Goal: Task Accomplishment & Management: Complete application form

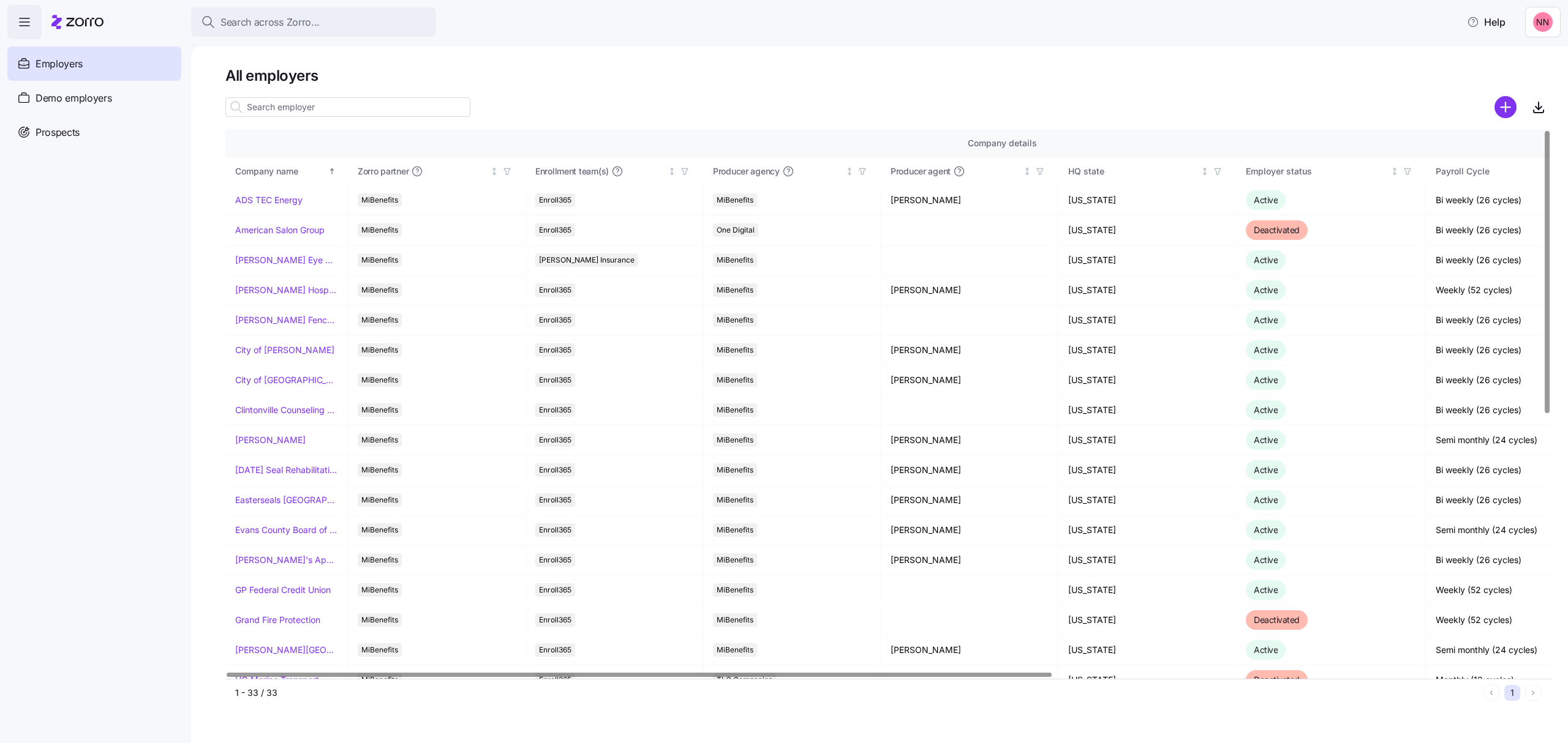
click at [376, 108] on input at bounding box center [348, 107] width 245 height 19
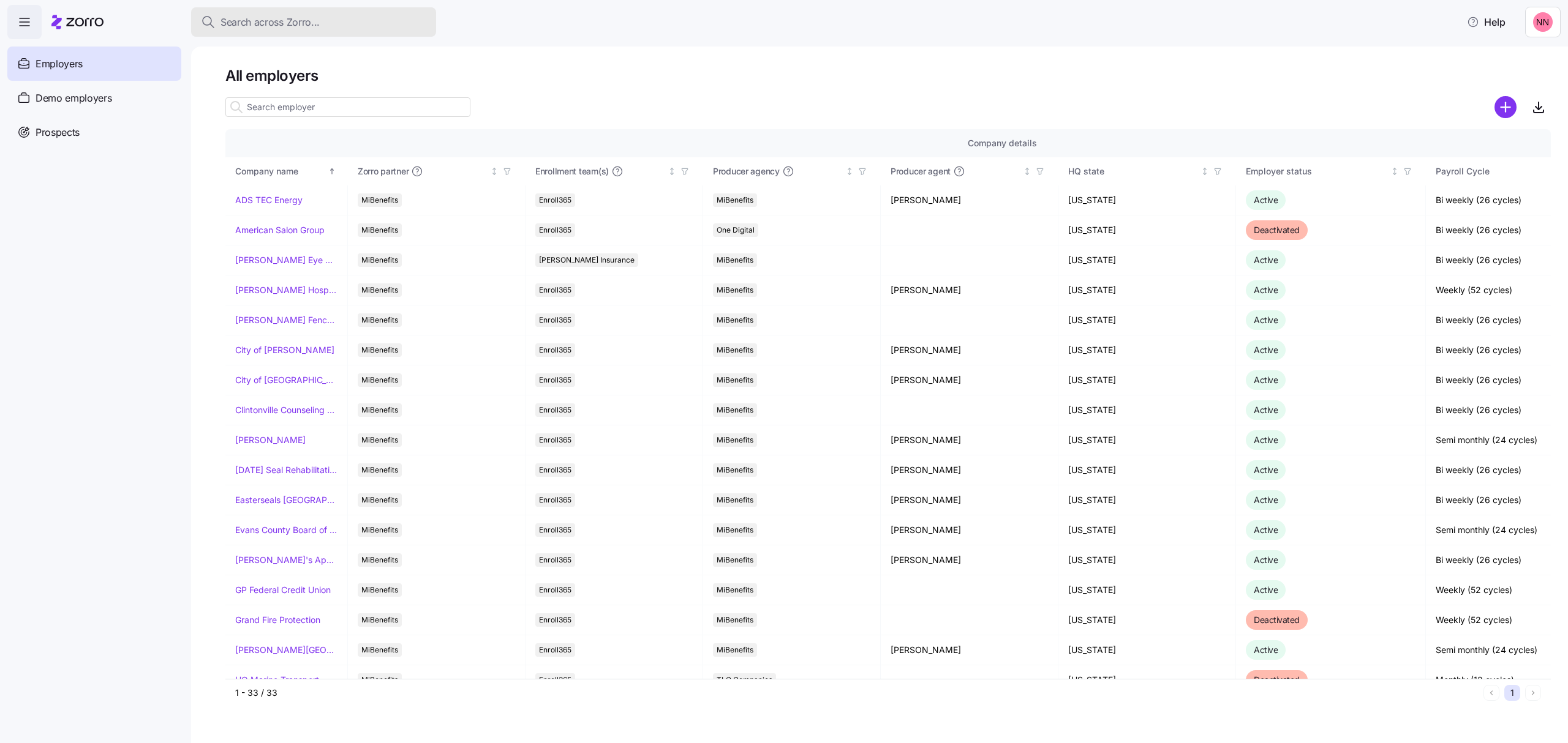
click at [371, 23] on div "Search across Zorro..." at bounding box center [314, 23] width 225 height 16
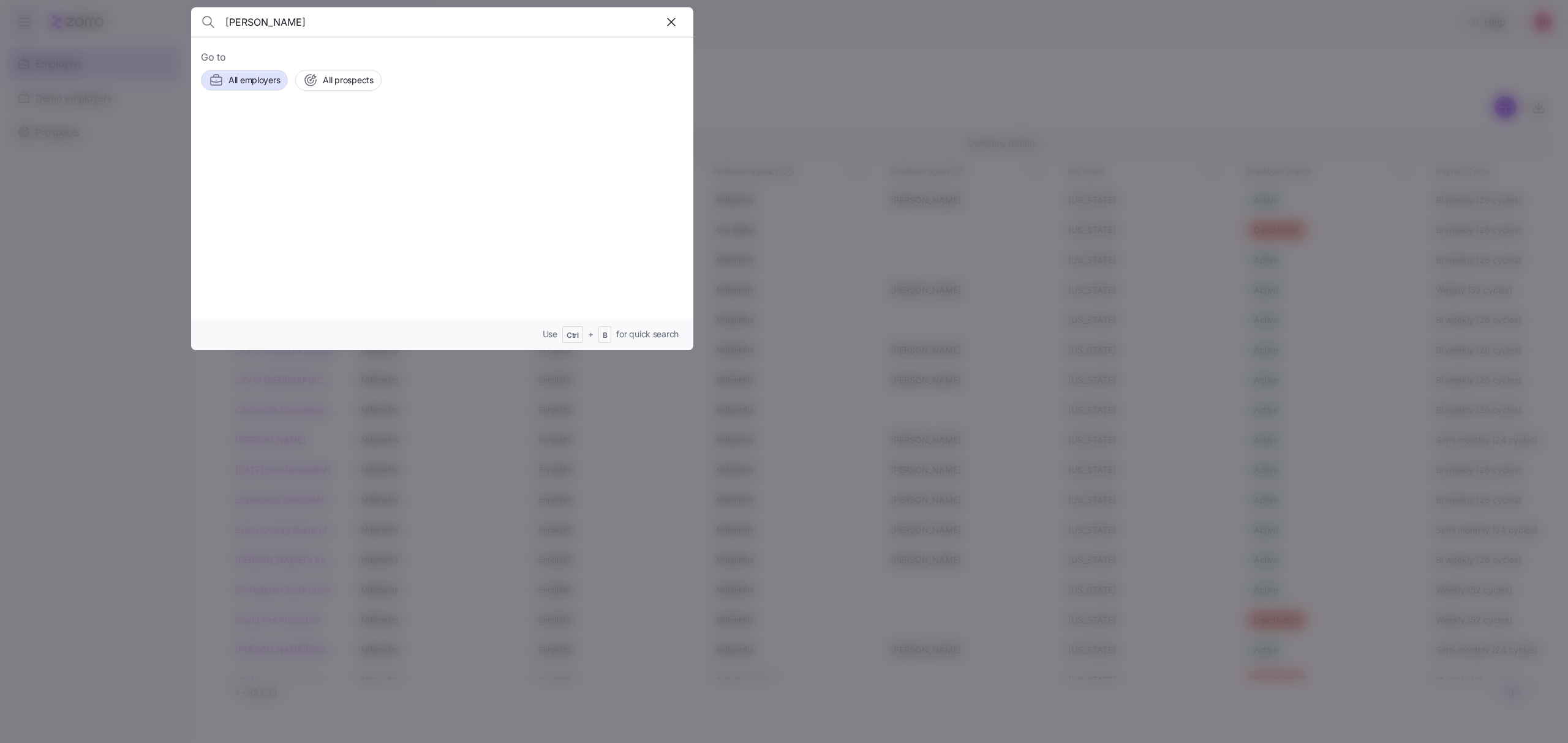
type input "[PERSON_NAME]"
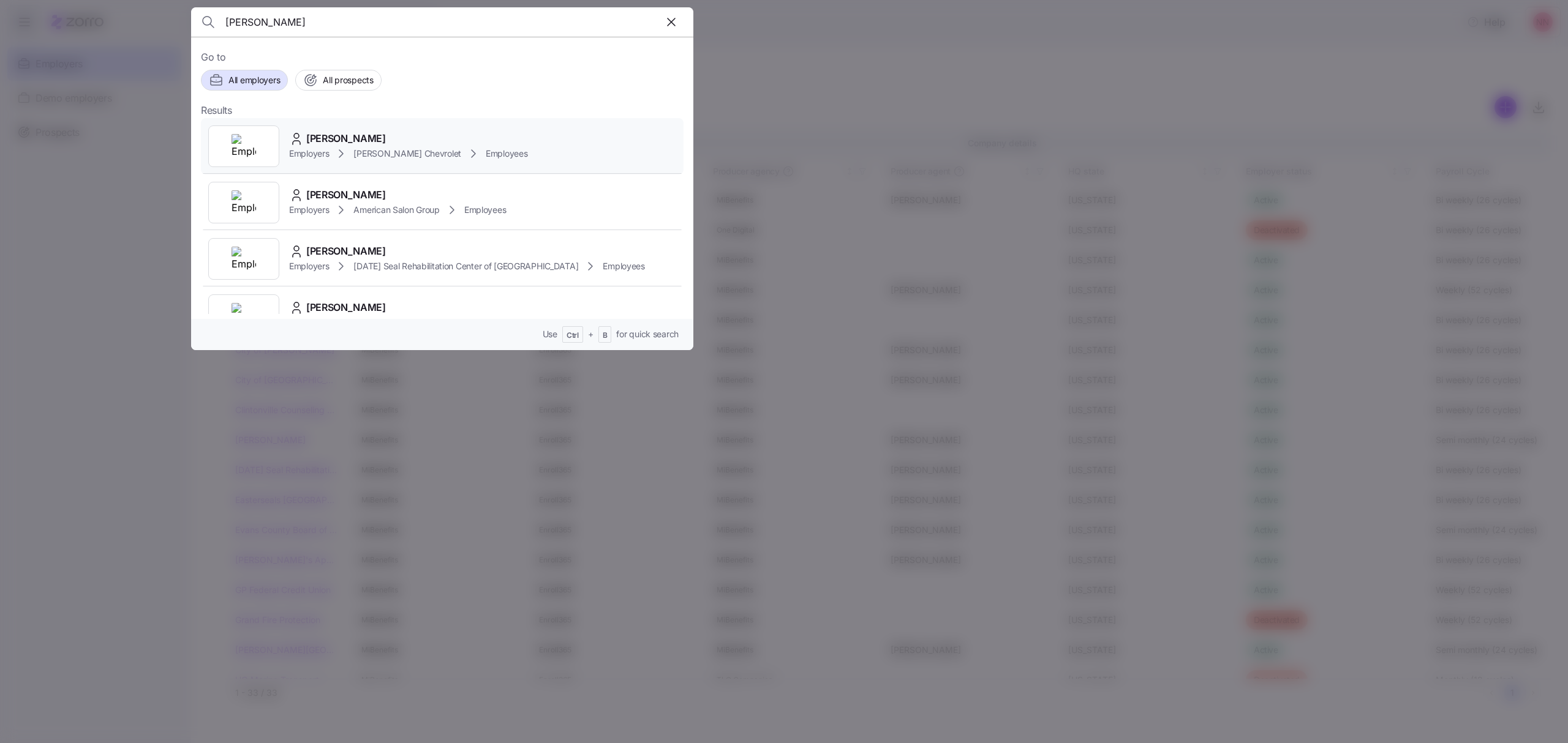
click at [361, 150] on span "[PERSON_NAME] Chevrolet" at bounding box center [406, 154] width 107 height 12
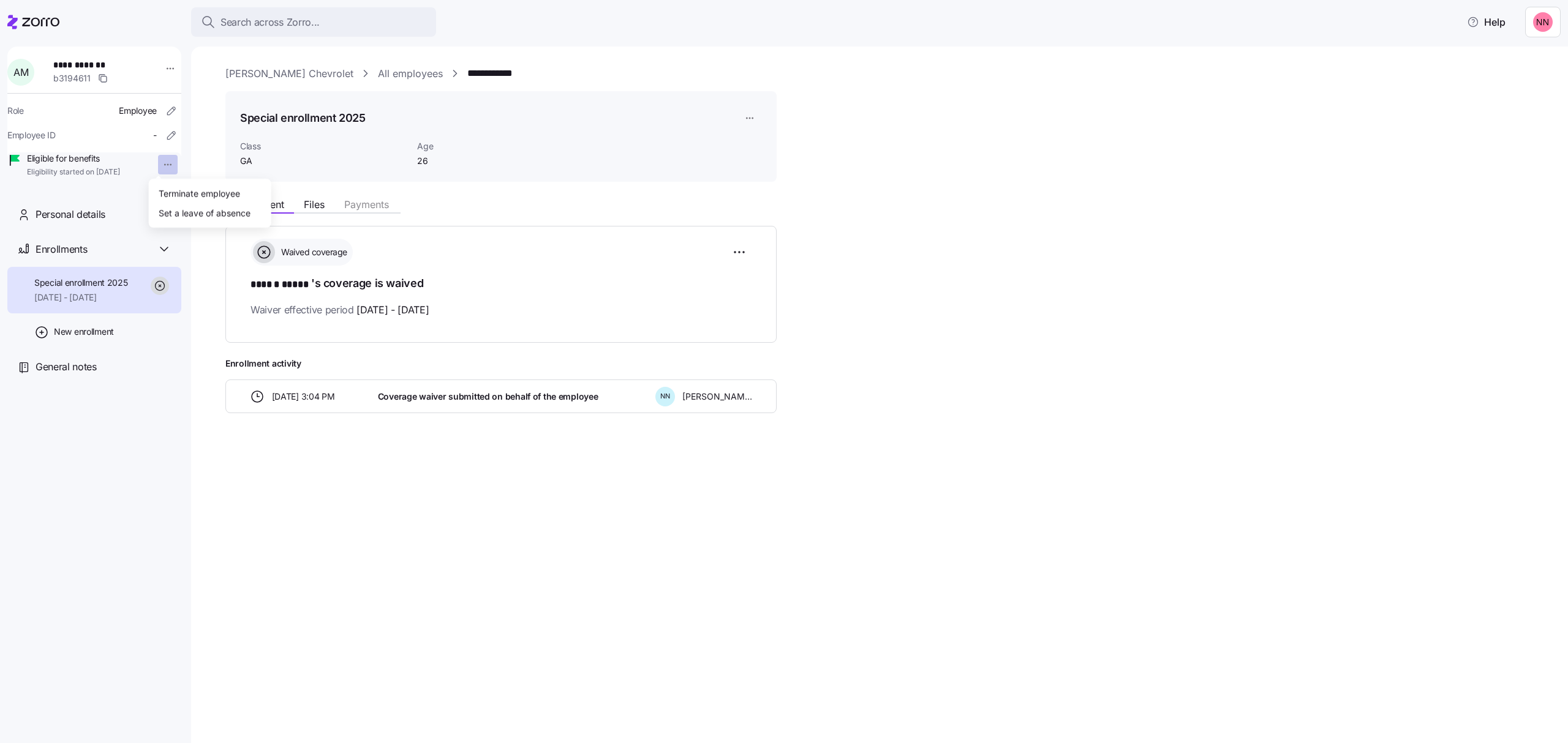
click at [159, 165] on html "**********" at bounding box center [784, 368] width 1568 height 736
click at [177, 186] on div "Terminate employee" at bounding box center [199, 192] width 81 height 13
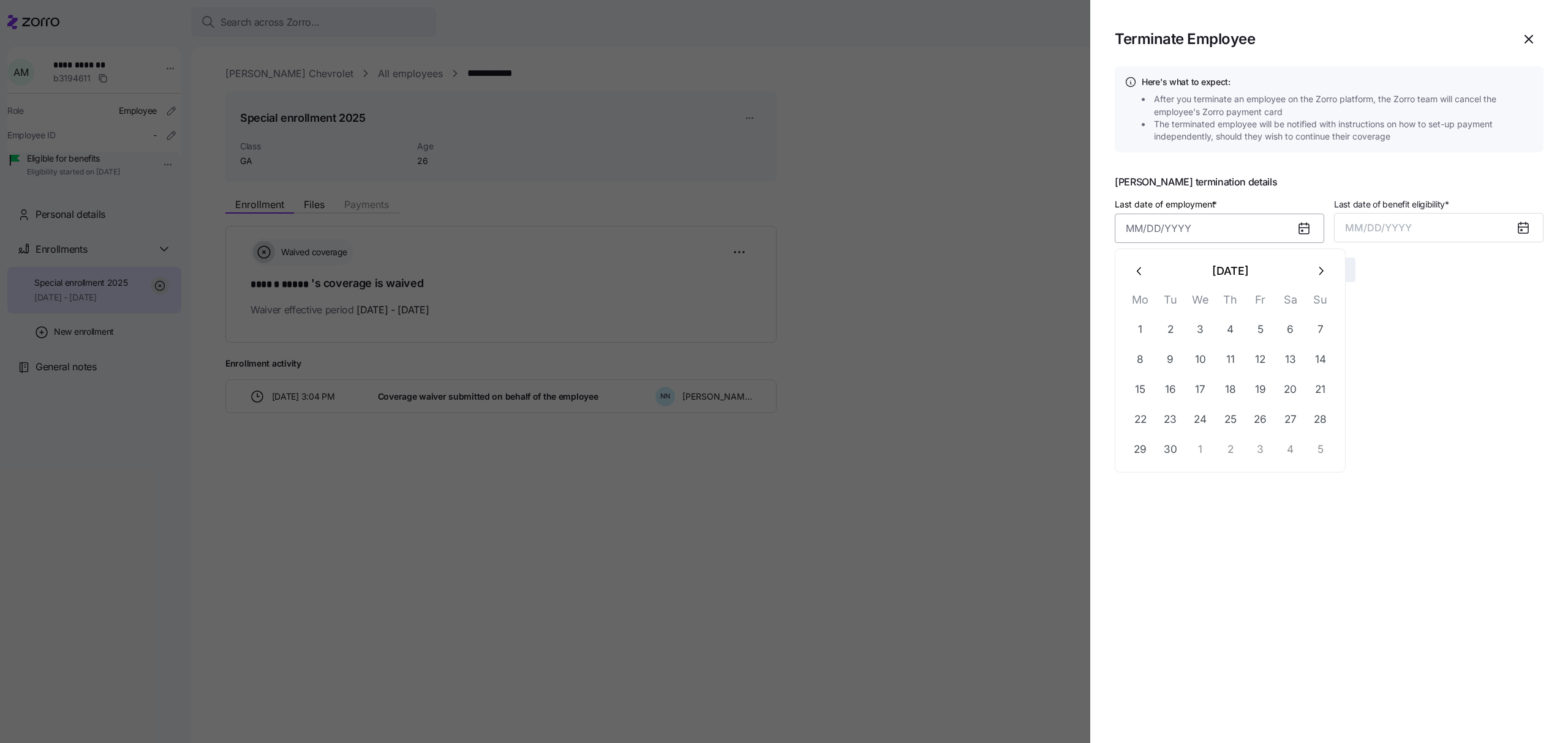
click at [1248, 230] on input "Last date of employment *" at bounding box center [1219, 229] width 210 height 30
click at [1137, 270] on icon "button" at bounding box center [1139, 271] width 13 height 13
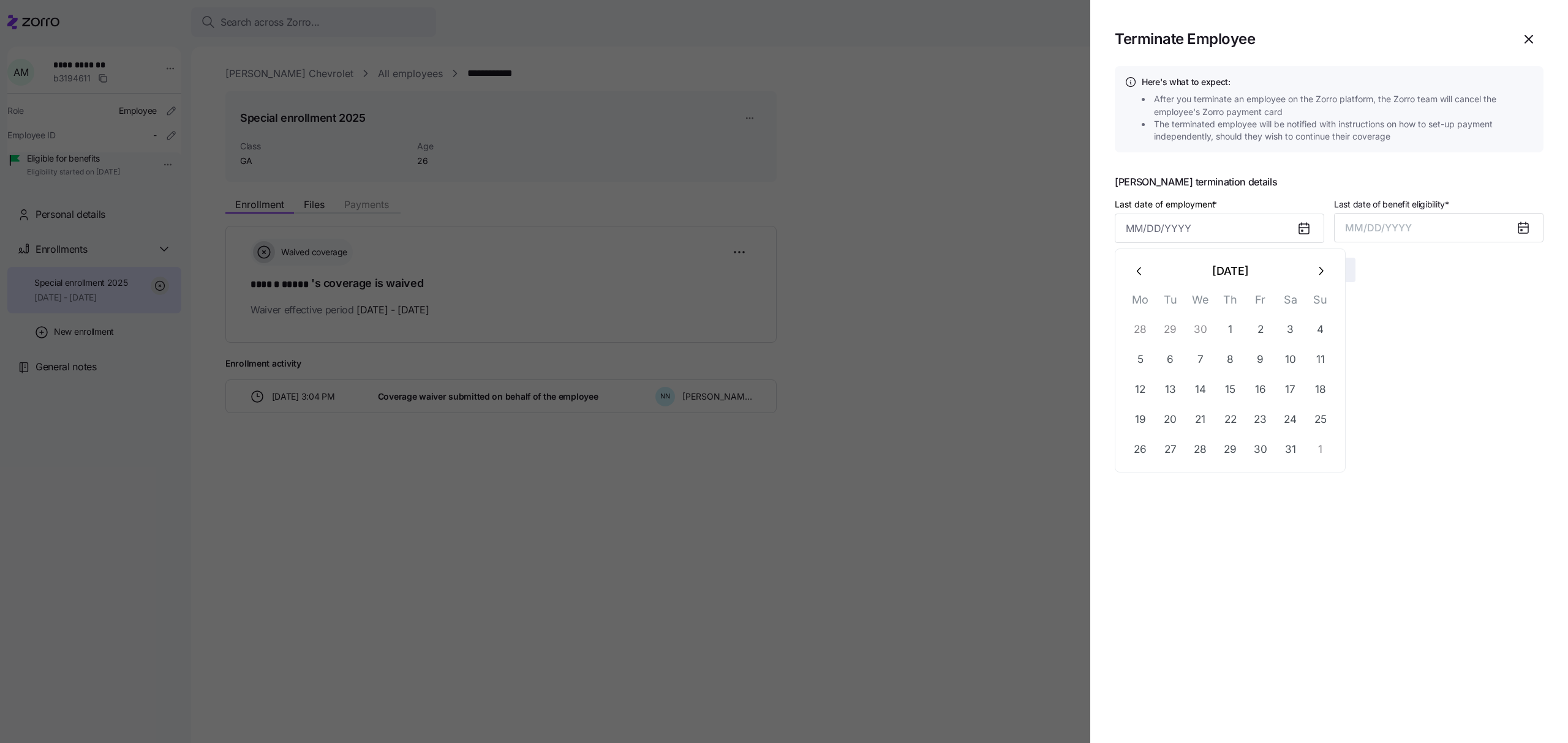
click at [1137, 270] on icon "button" at bounding box center [1139, 271] width 13 height 13
click at [1258, 354] on button "7" at bounding box center [1261, 360] width 30 height 30
type input "[DATE]"
click at [1404, 226] on span "MM/DD/YYYY" at bounding box center [1378, 228] width 66 height 12
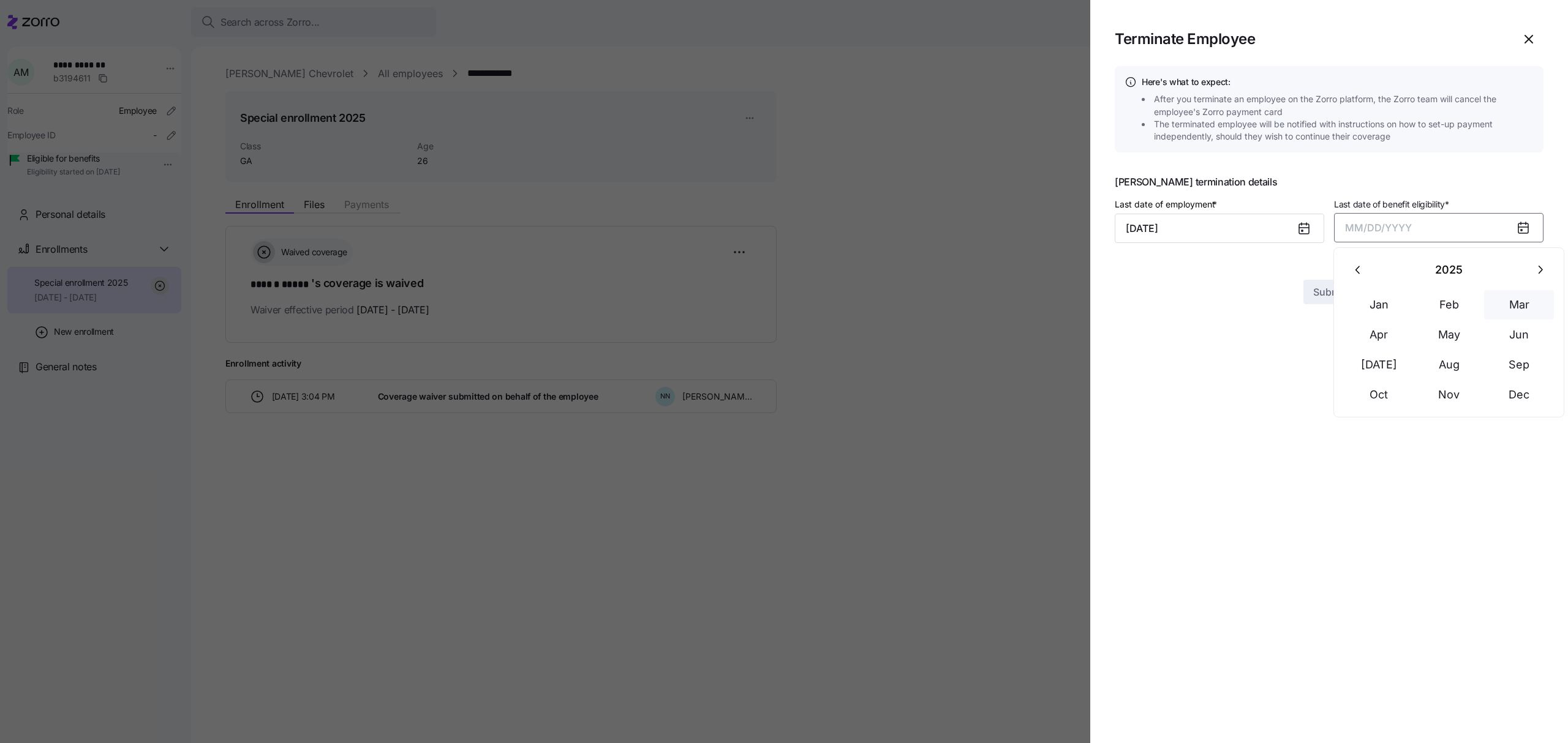
click at [1527, 300] on button "Mar" at bounding box center [1519, 305] width 70 height 30
click at [1332, 272] on span "Submit" at bounding box center [1329, 270] width 32 height 15
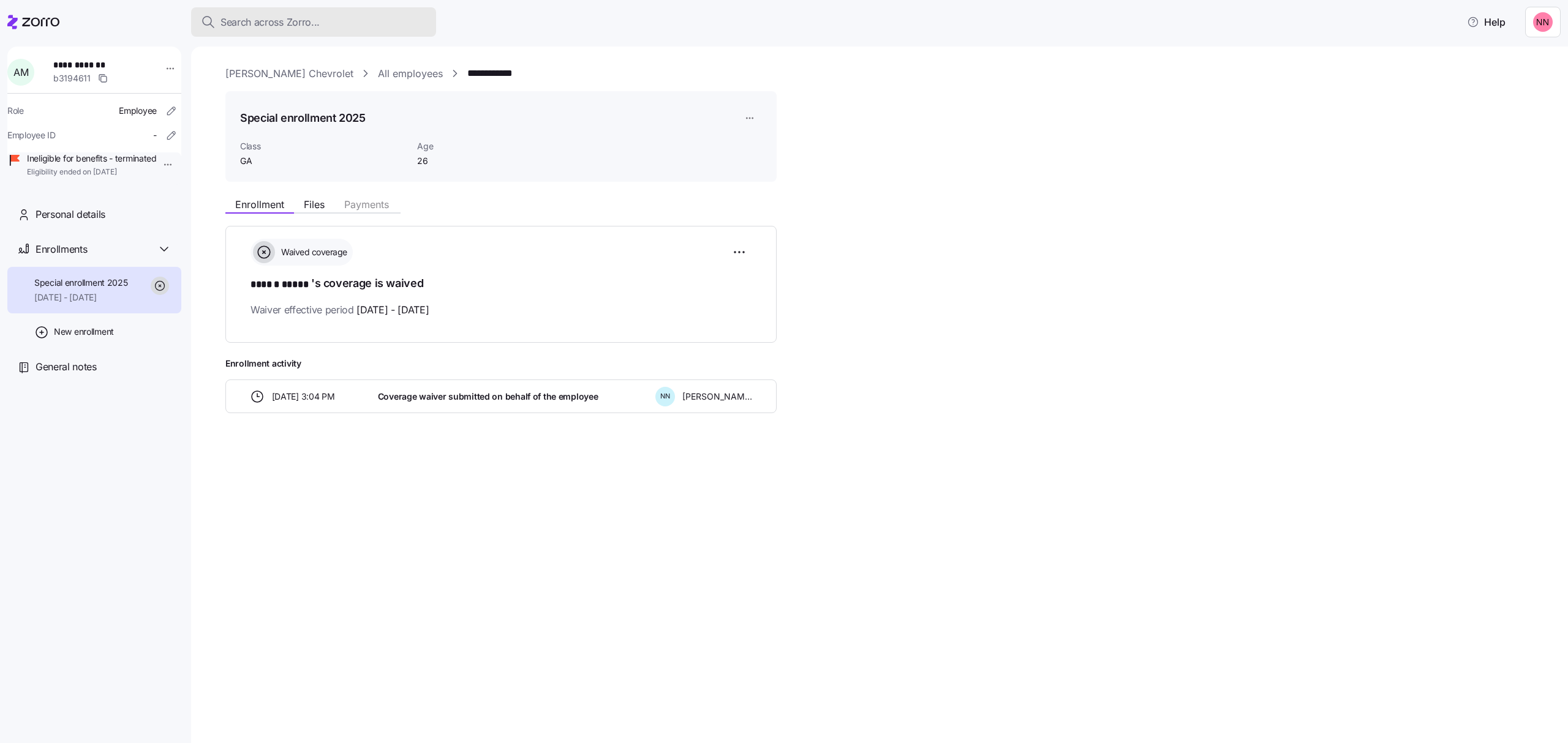
click at [312, 18] on span "Search across Zorro..." at bounding box center [270, 23] width 100 height 16
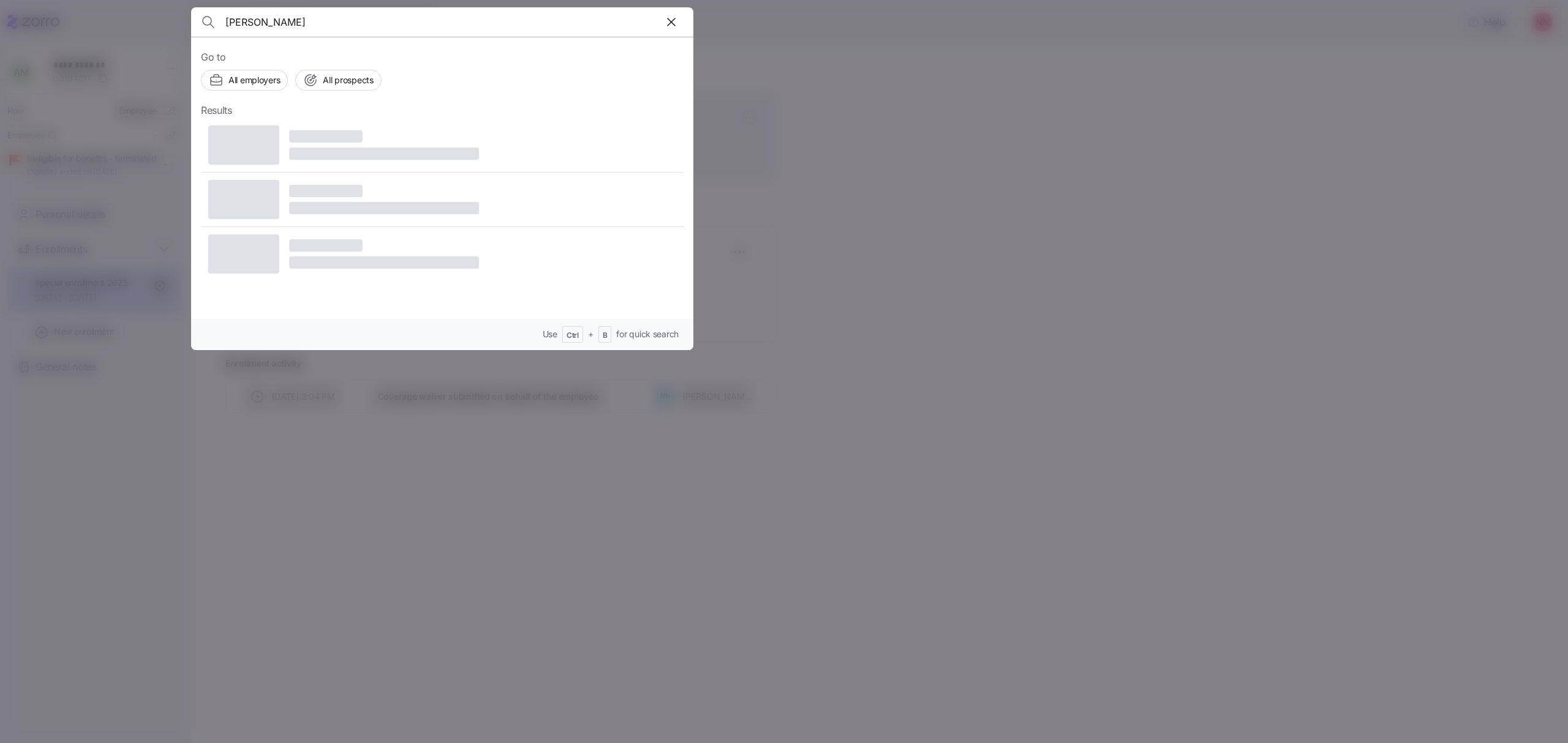
type input "[PERSON_NAME]"
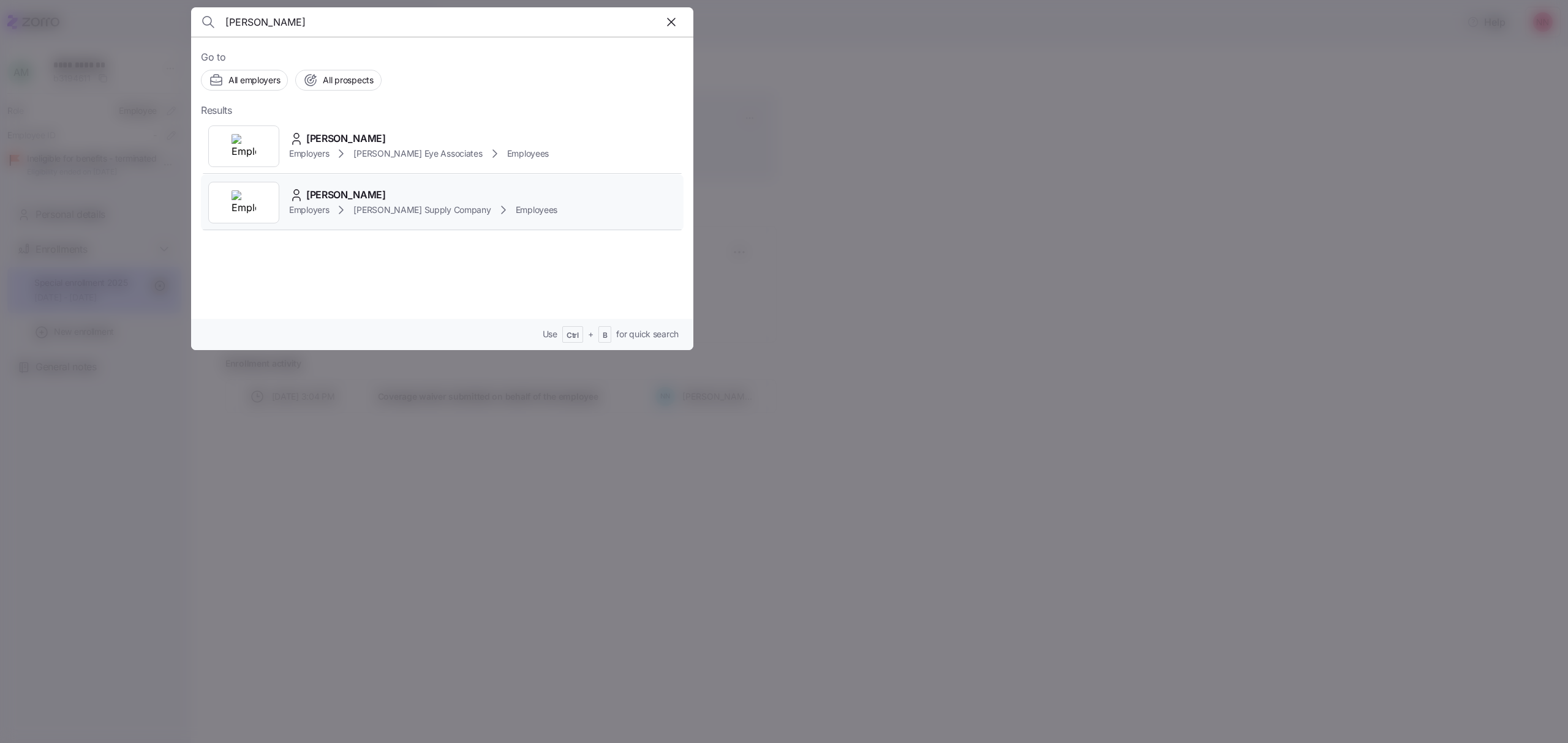
click at [357, 203] on span "[PERSON_NAME] Supply Company" at bounding box center [421, 210] width 137 height 12
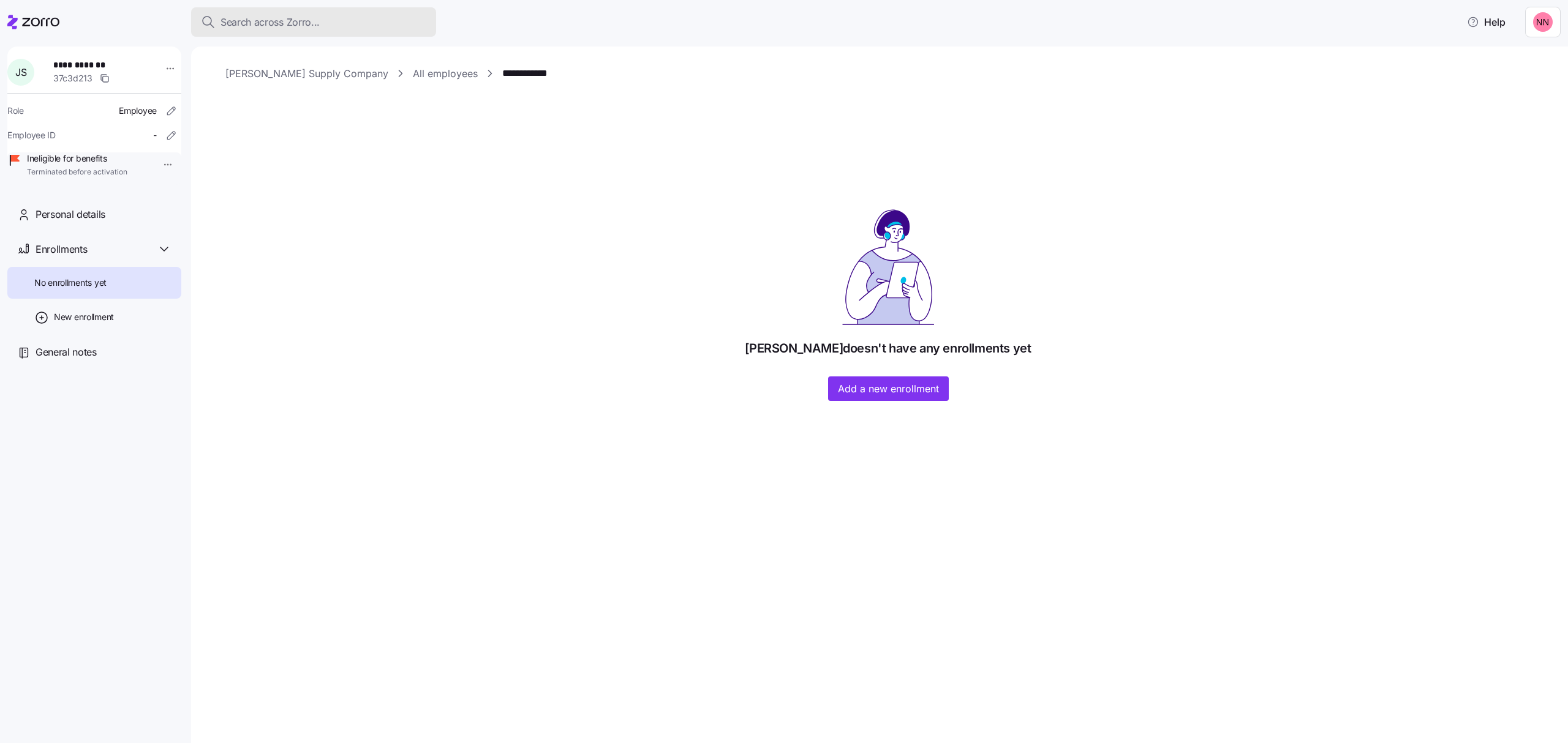
click at [280, 12] on button "Search across Zorro..." at bounding box center [314, 22] width 245 height 30
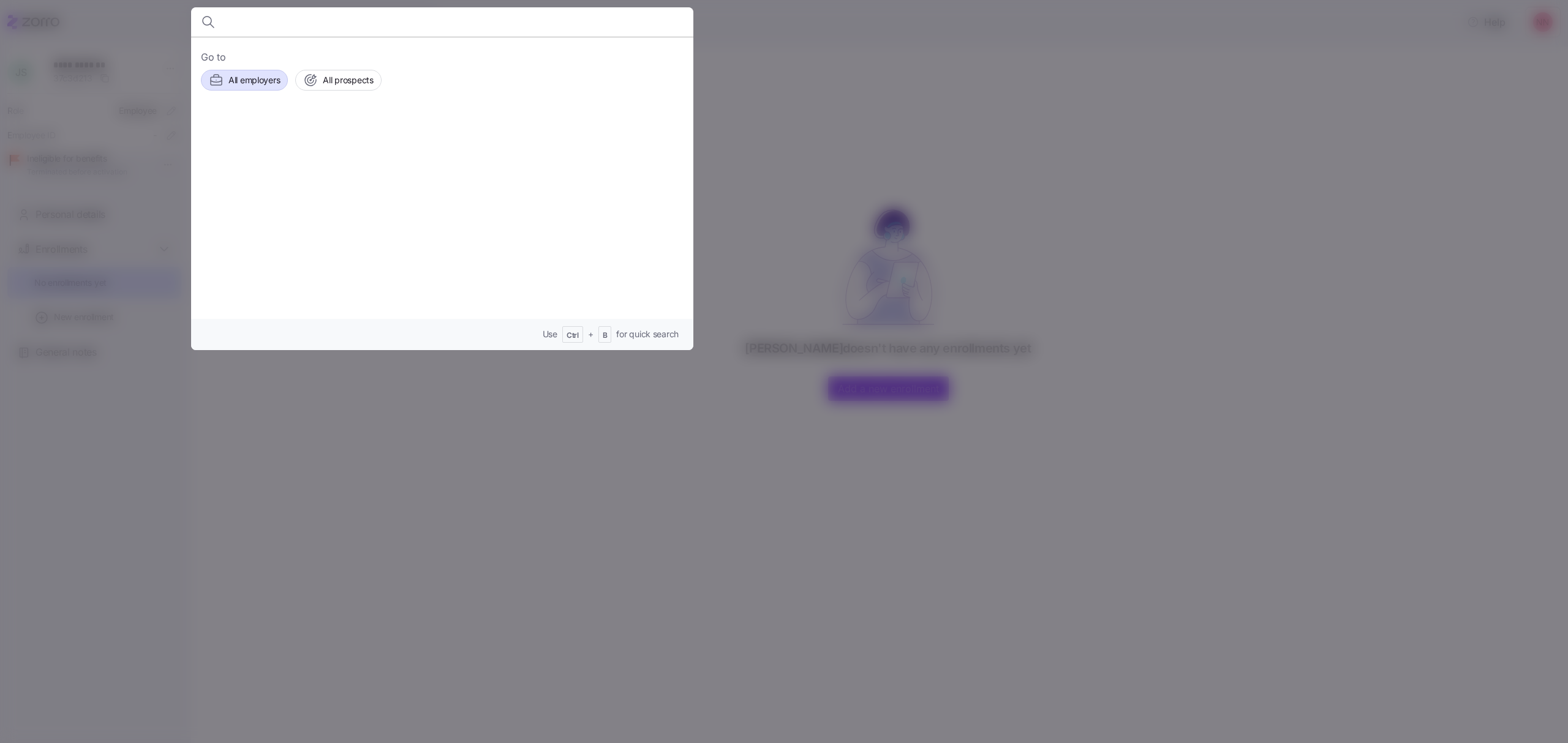
click at [256, 75] on span "All employers" at bounding box center [253, 80] width 52 height 12
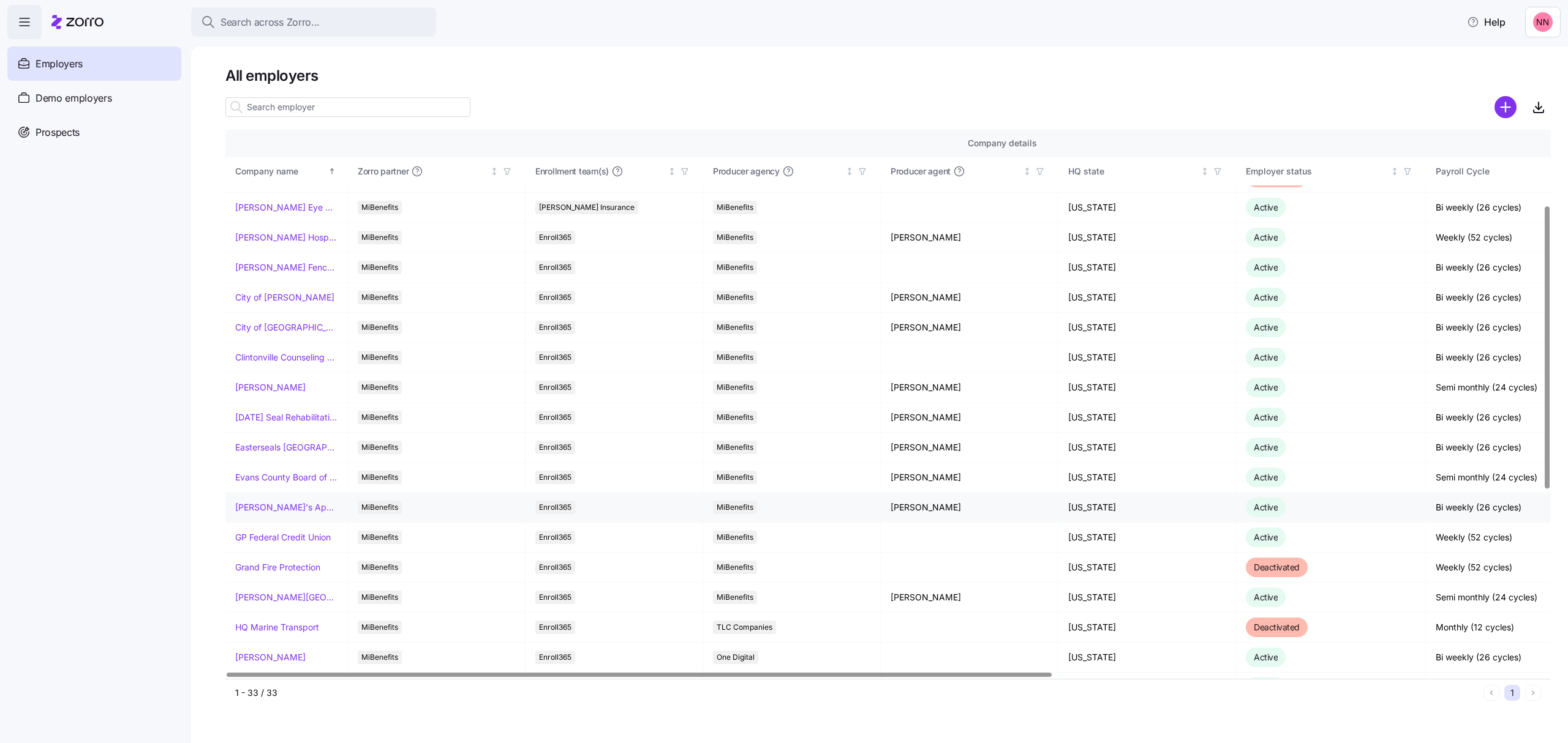
scroll to position [408, 0]
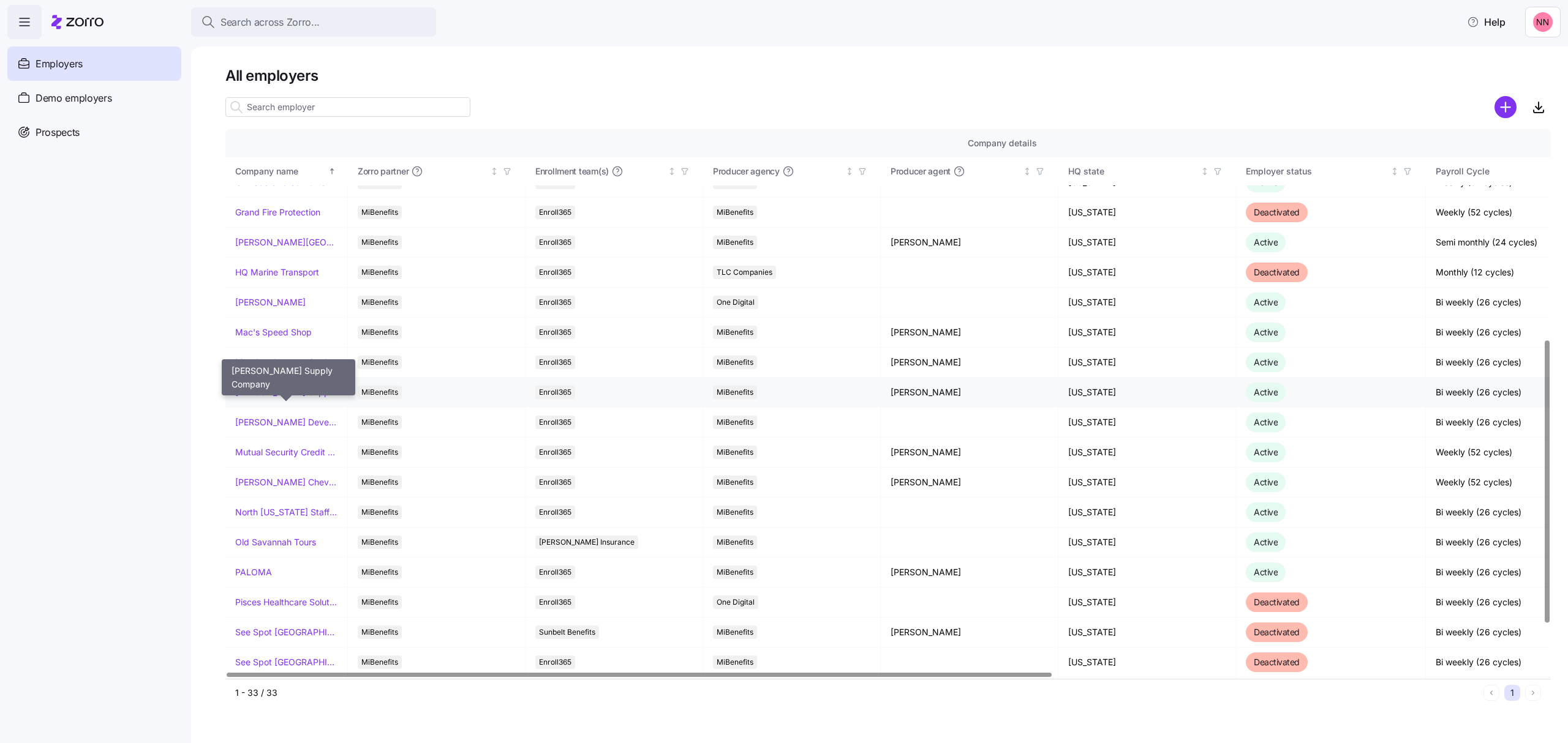
click at [300, 392] on link "[PERSON_NAME] Supply Company" at bounding box center [286, 392] width 102 height 12
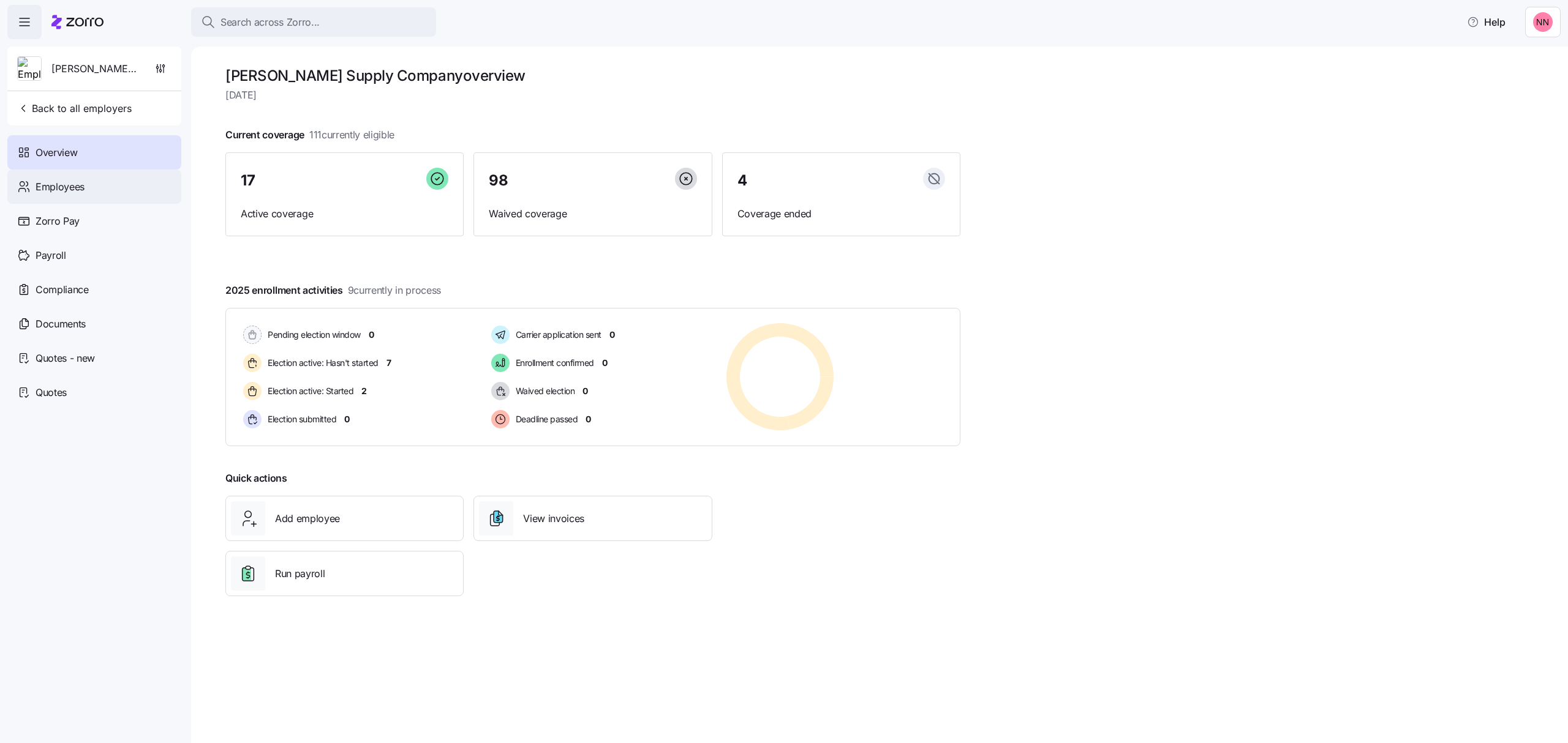
click at [79, 184] on span "Employees" at bounding box center [60, 187] width 49 height 16
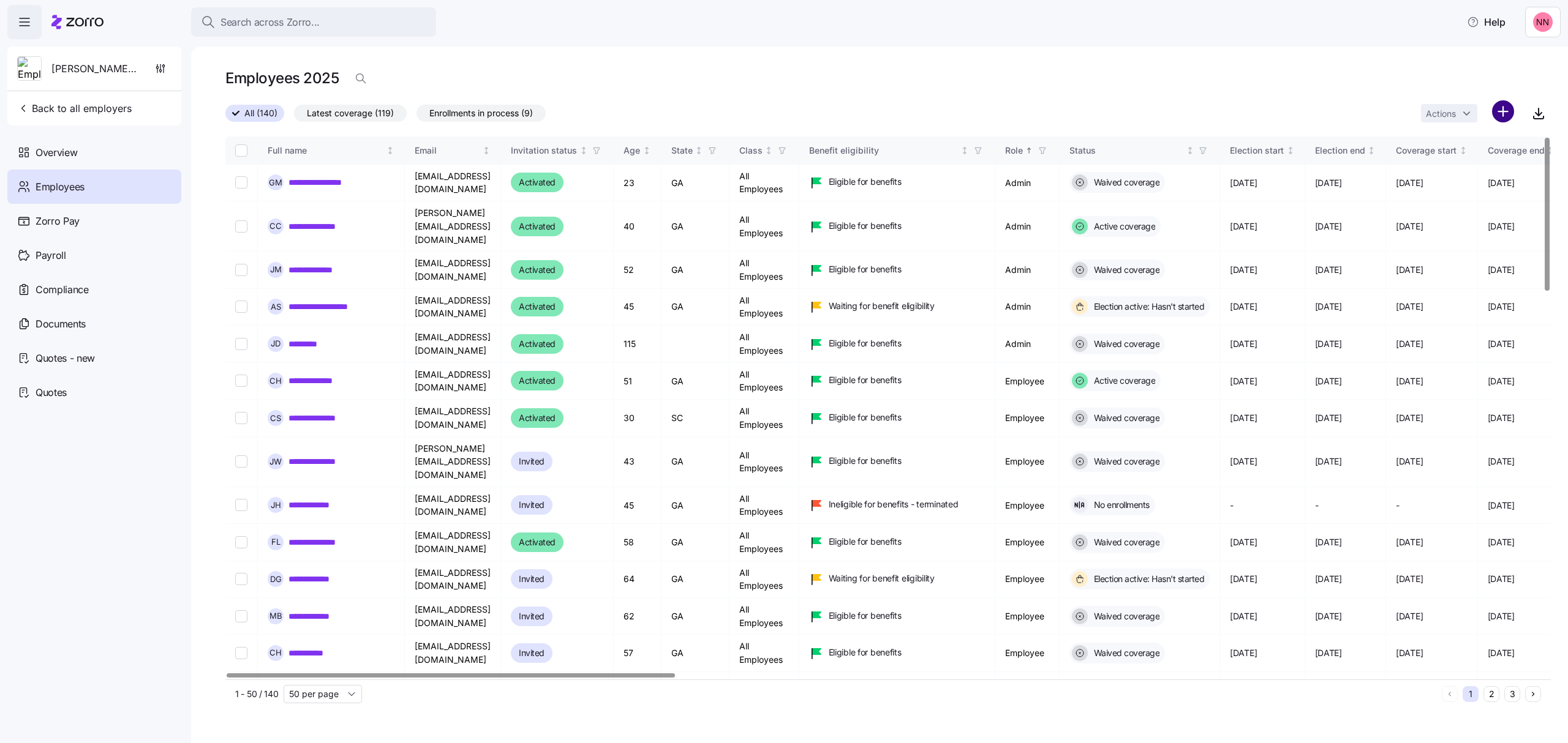
click at [1499, 108] on html "**********" at bounding box center [784, 368] width 1568 height 736
click at [1458, 155] on div "Add a new employee" at bounding box center [1451, 164] width 116 height 19
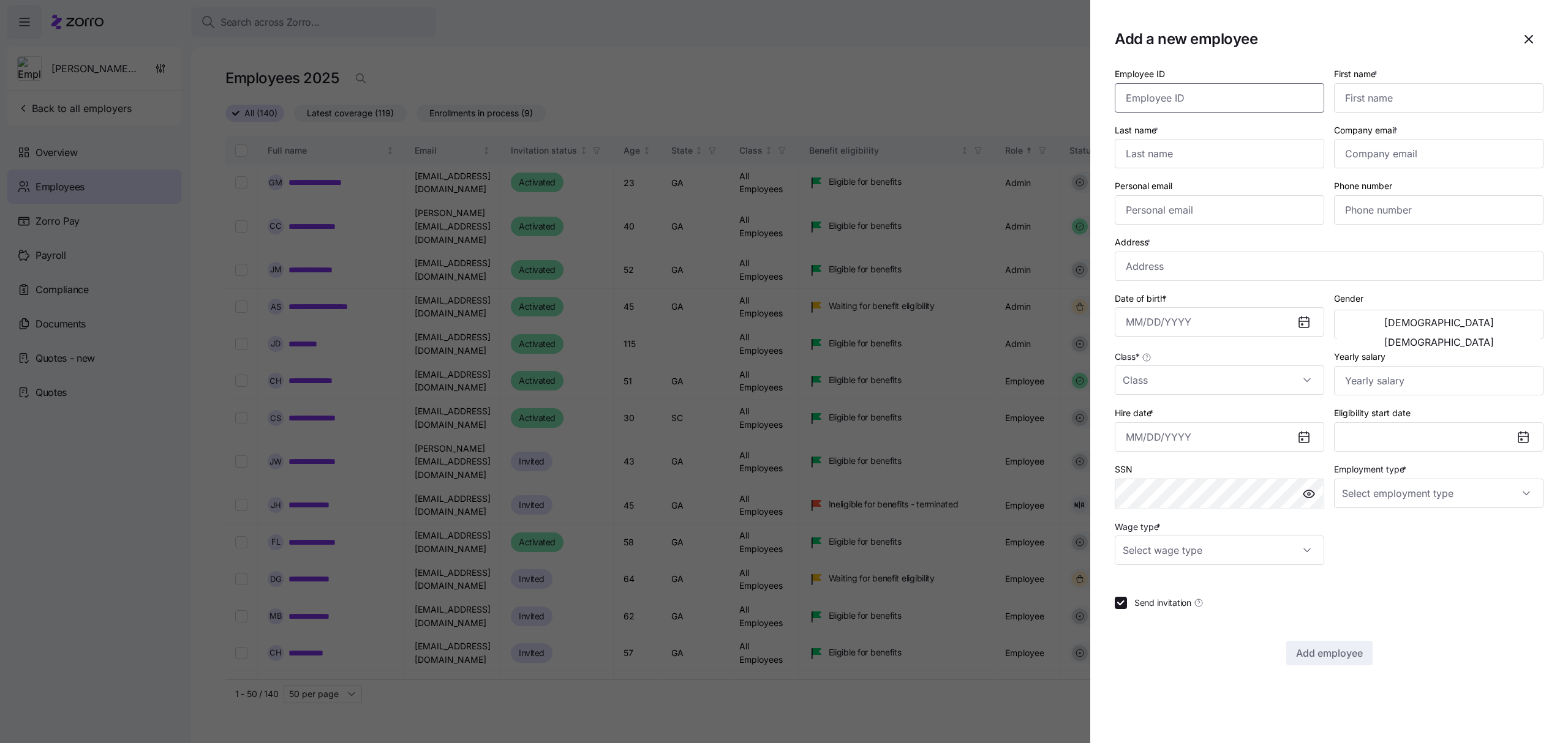
click at [1253, 96] on input "Employee ID" at bounding box center [1219, 98] width 210 height 30
type input "1005"
click at [1459, 98] on input "First name *" at bounding box center [1439, 98] width 210 height 30
type input "[PERSON_NAME]"
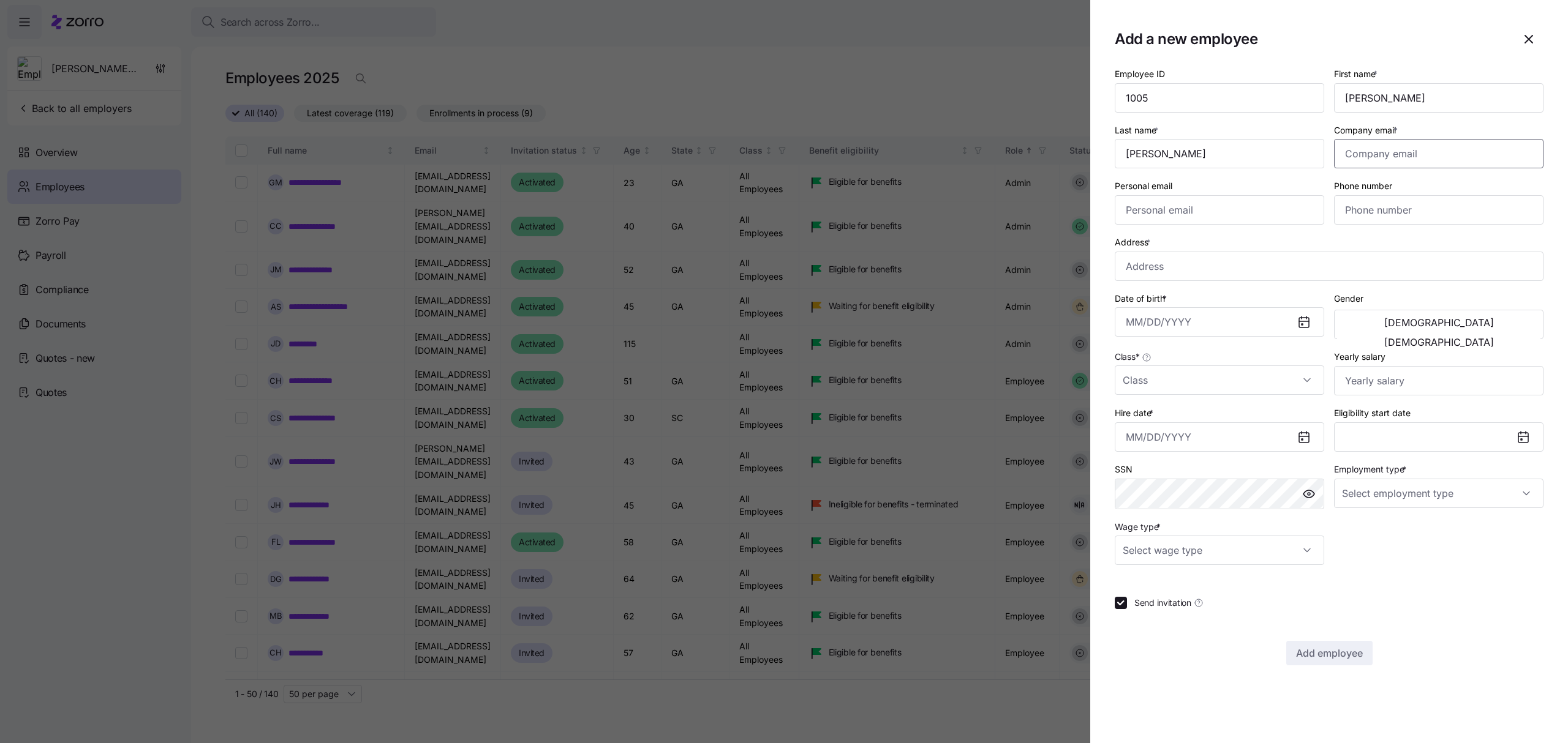
click at [1365, 153] on input "Company email *" at bounding box center [1439, 154] width 210 height 30
paste input "[EMAIL_ADDRESS][DOMAIN_NAME]"
type input "[EMAIL_ADDRESS][DOMAIN_NAME]"
click at [1275, 211] on div "Personal email" at bounding box center [1219, 201] width 210 height 46
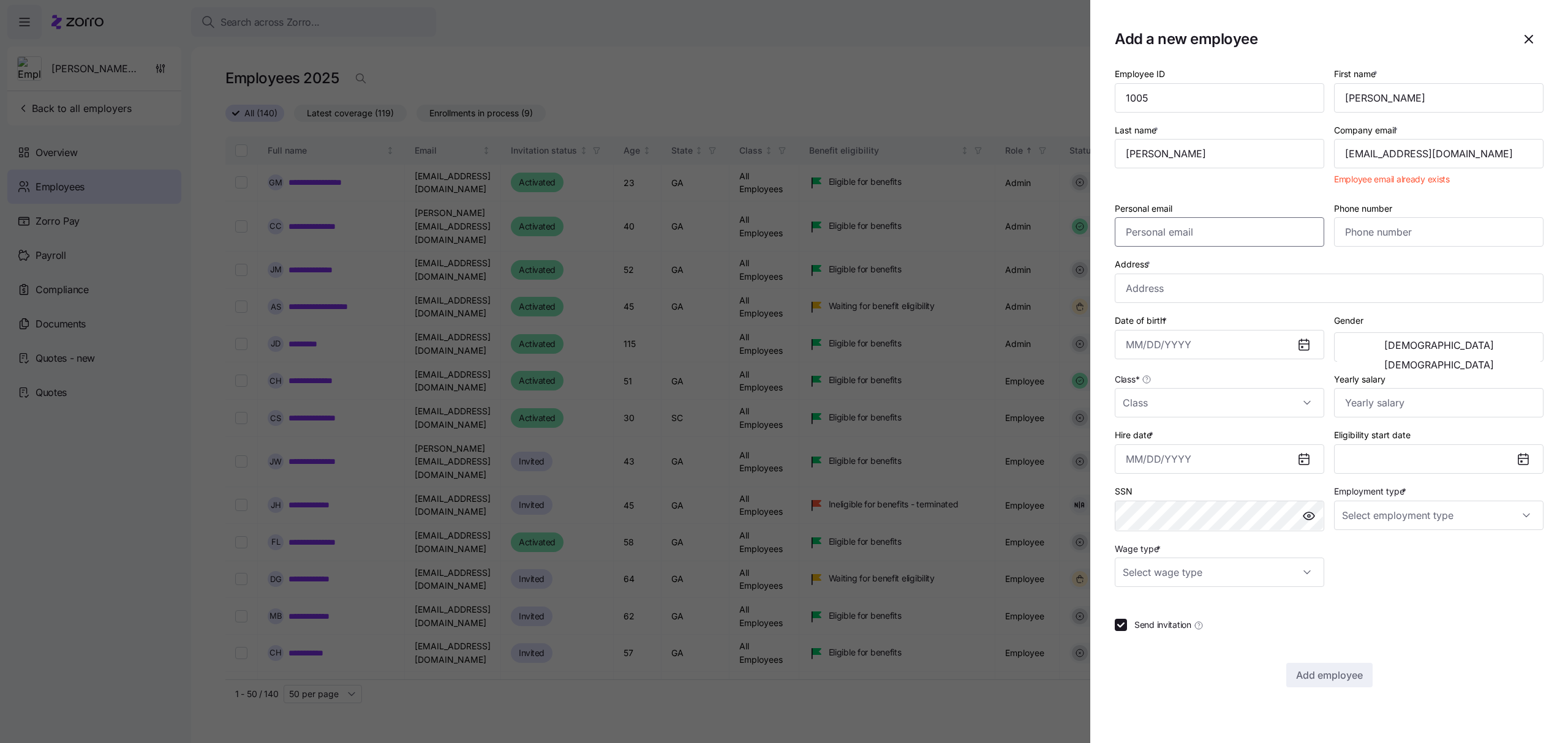
paste input "[EMAIL_ADDRESS][DOMAIN_NAME]"
type input "[EMAIL_ADDRESS][DOMAIN_NAME]"
click at [1453, 192] on div "Company email * [EMAIL_ADDRESS][DOMAIN_NAME] Employee email already exists" at bounding box center [1438, 157] width 219 height 79
click at [1534, 38] on icon "button" at bounding box center [1528, 38] width 15 height 15
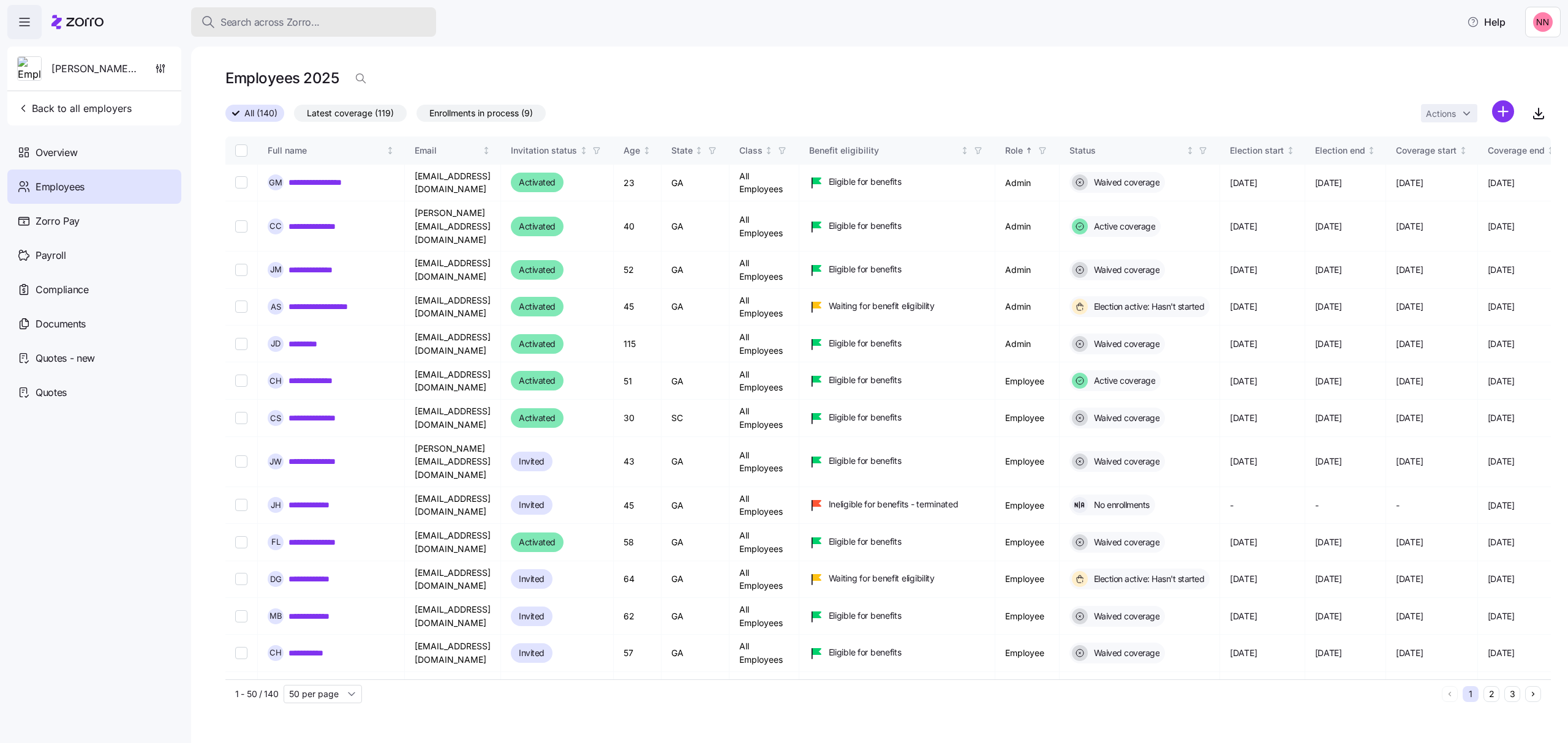
click at [333, 16] on div "Search across Zorro..." at bounding box center [314, 23] width 225 height 16
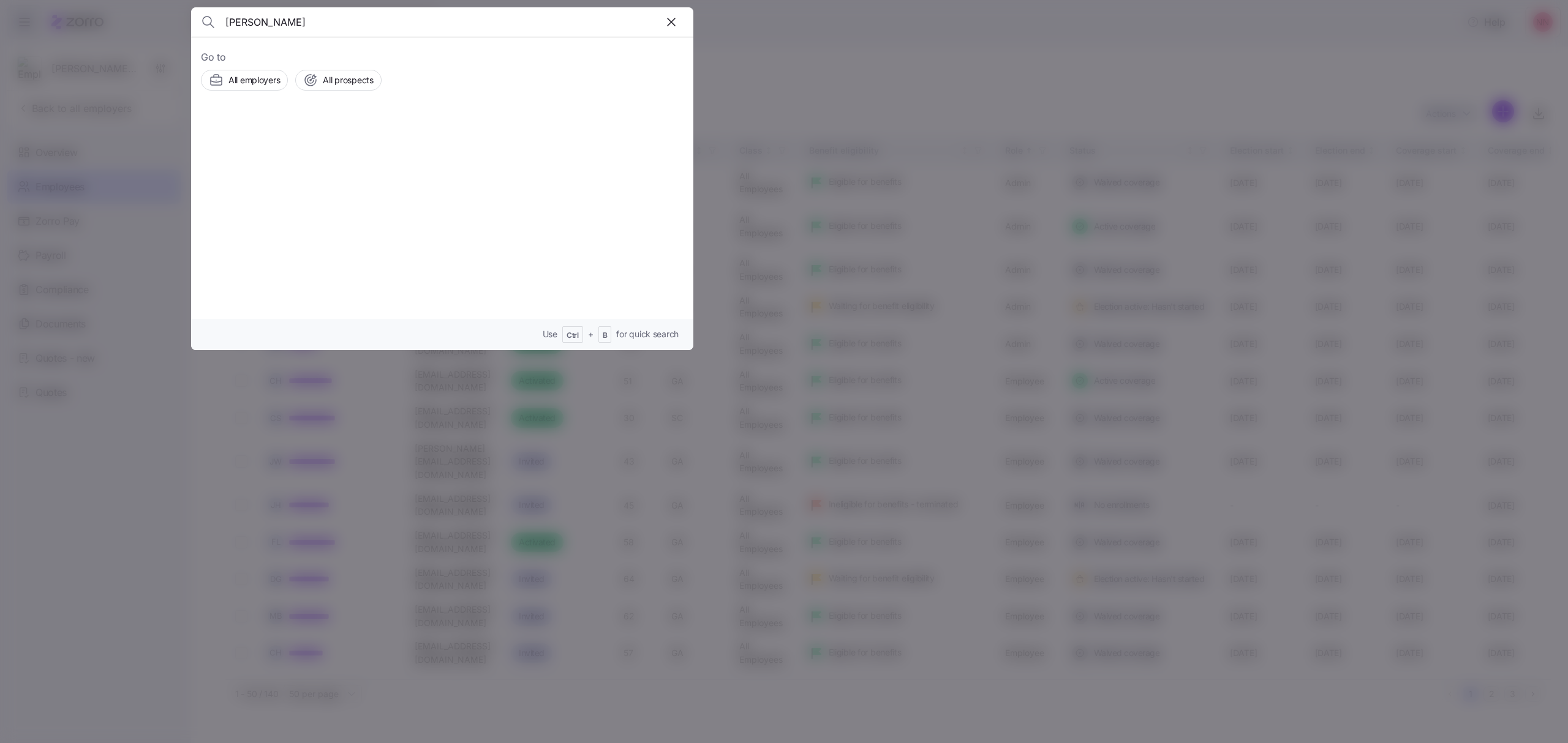
type input "[PERSON_NAME]"
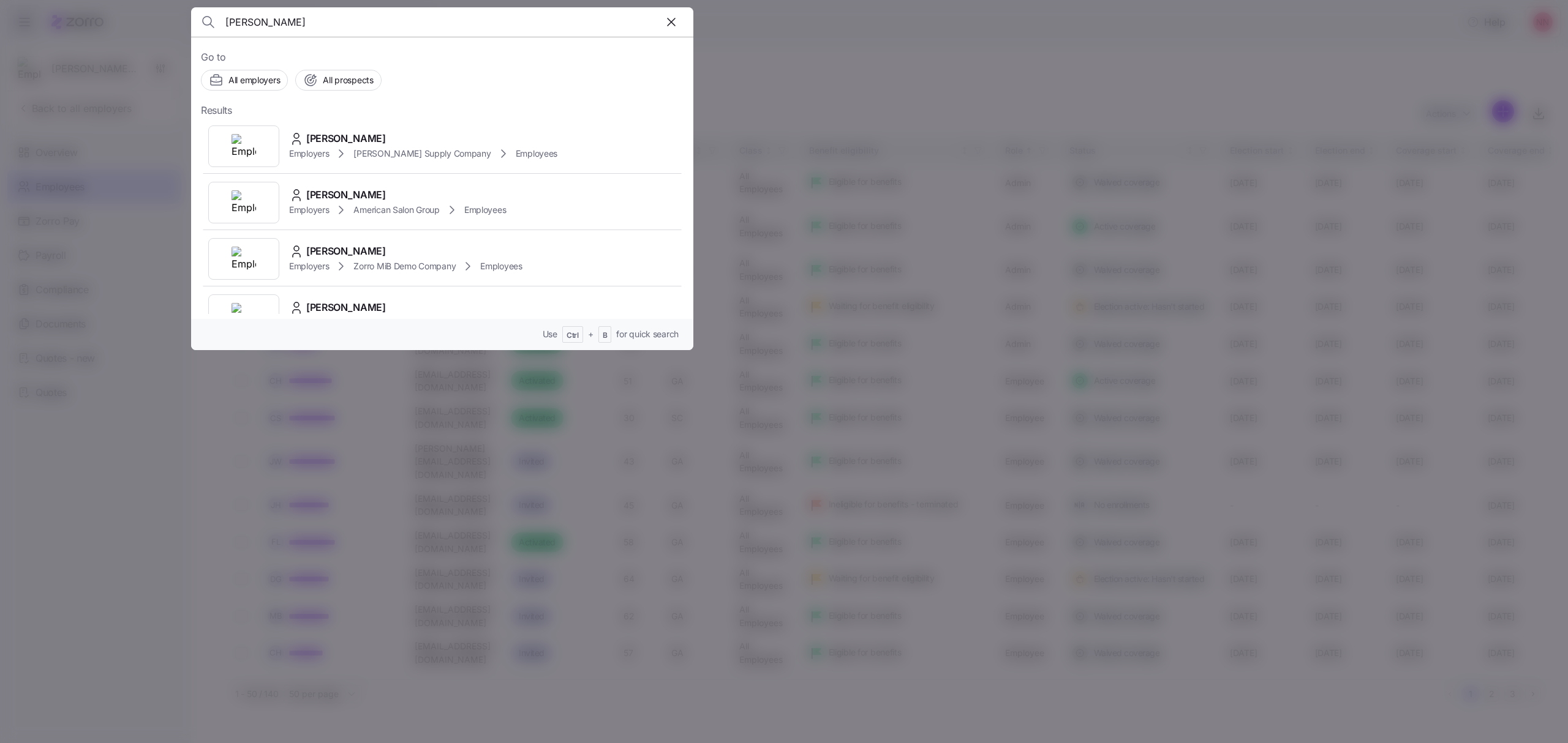
drag, startPoint x: 356, startPoint y: 142, endPoint x: 715, endPoint y: 165, distance: 359.7
click at [357, 142] on span "[PERSON_NAME]" at bounding box center [346, 139] width 79 height 16
